Goal: Information Seeking & Learning: Learn about a topic

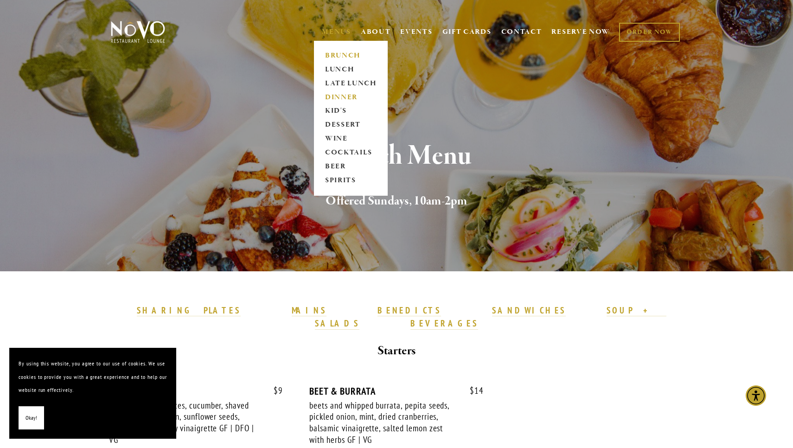
click at [337, 97] on link "DINNER" at bounding box center [351, 97] width 58 height 14
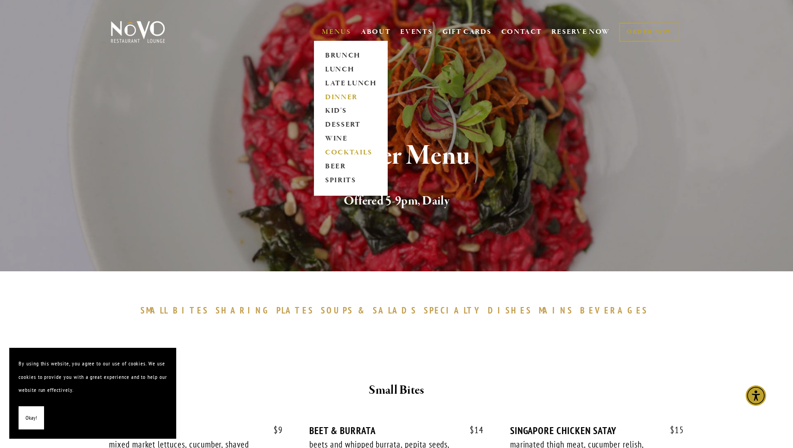
click at [337, 152] on link "COCKTAILS" at bounding box center [351, 153] width 58 height 14
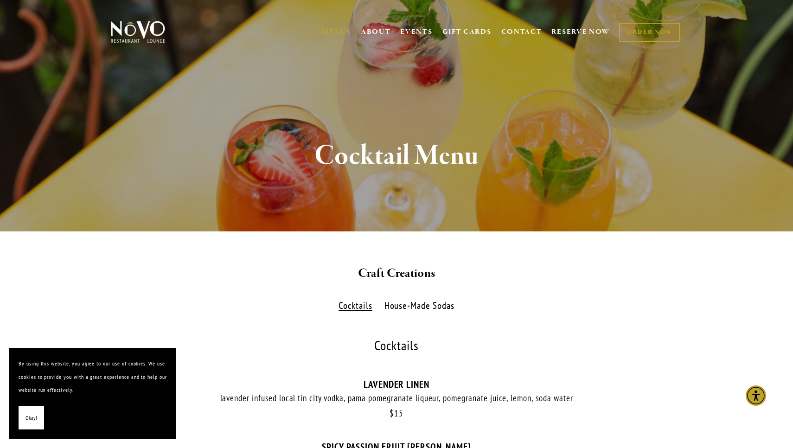
click at [415, 300] on label "House-Made Sodas" at bounding box center [419, 305] width 80 height 13
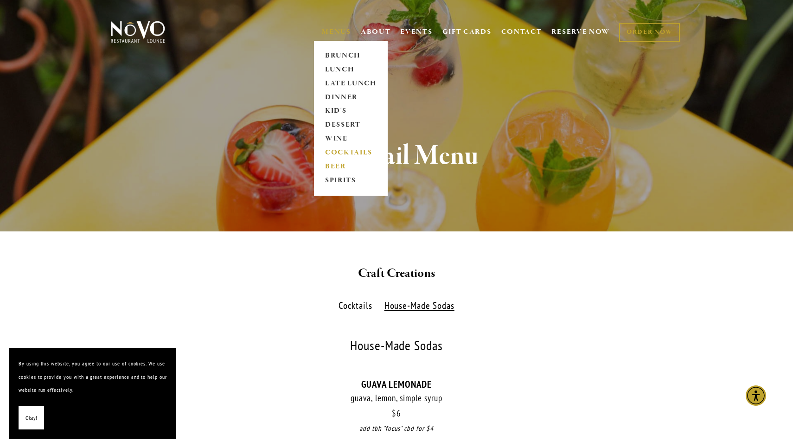
click at [333, 164] on link "BEER" at bounding box center [351, 167] width 58 height 14
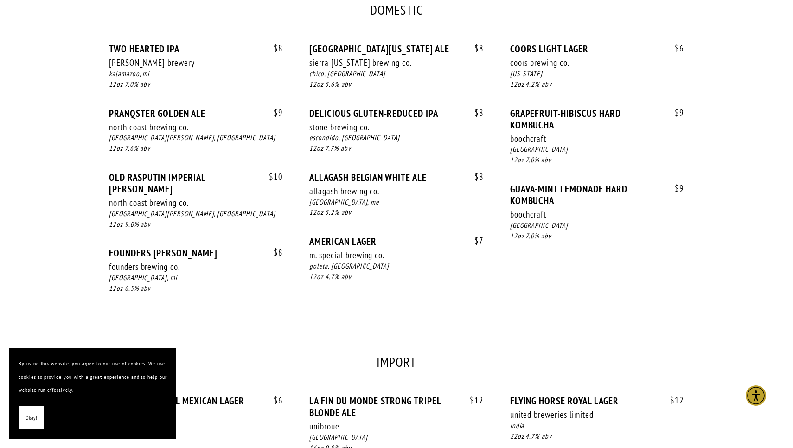
scroll to position [658, 0]
